Goal: Task Accomplishment & Management: Manage account settings

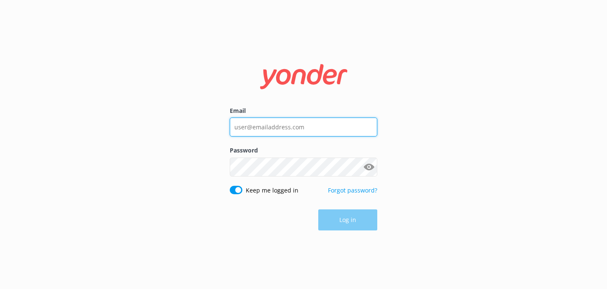
click at [270, 132] on input "Email" at bounding box center [304, 127] width 148 height 19
type input "[EMAIL_ADDRESS][DOMAIN_NAME]"
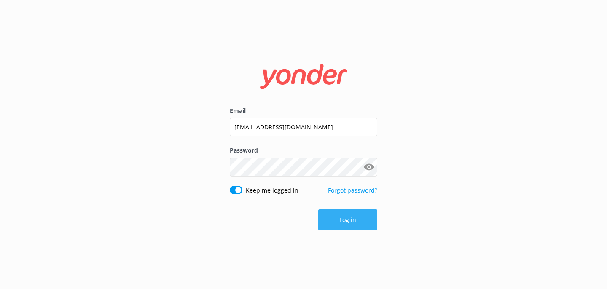
click at [350, 225] on button "Log in" at bounding box center [347, 220] width 59 height 21
